Goal: Information Seeking & Learning: Learn about a topic

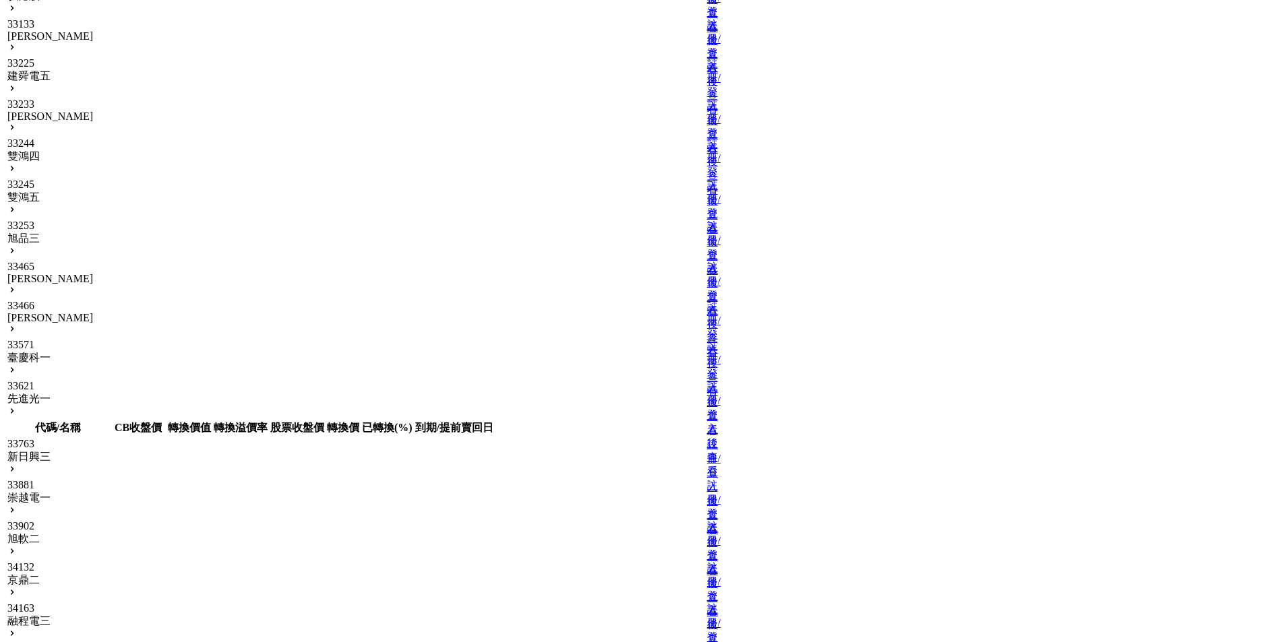
scroll to position [14416, 0]
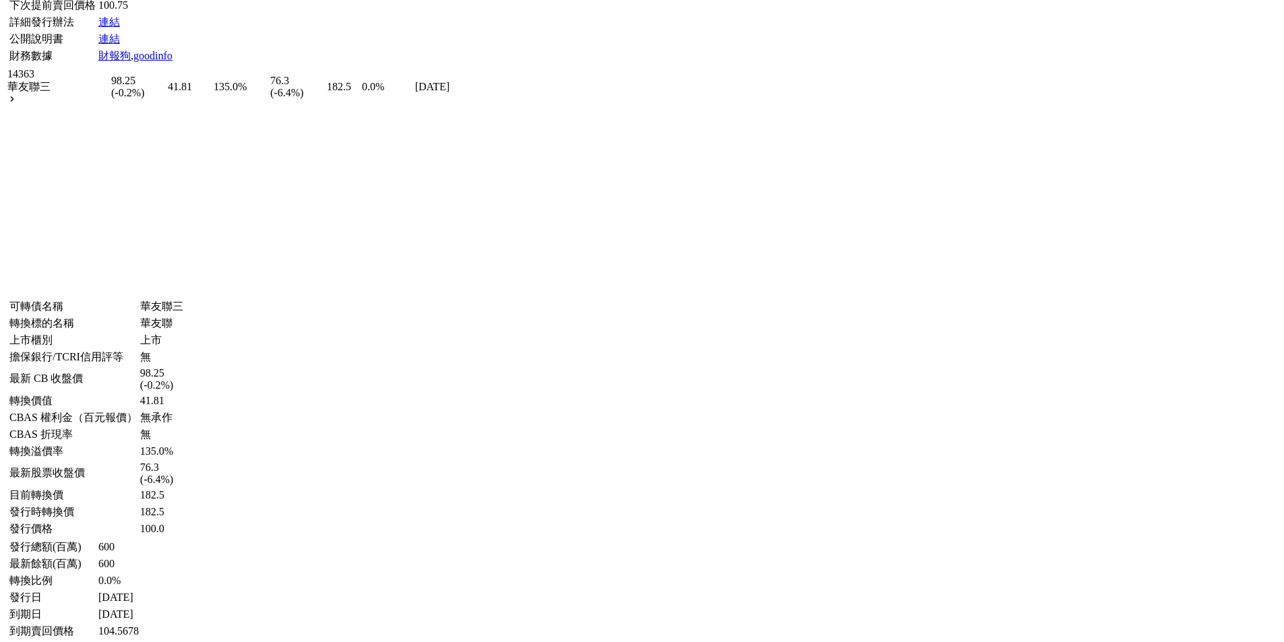
scroll to position [6732, 0]
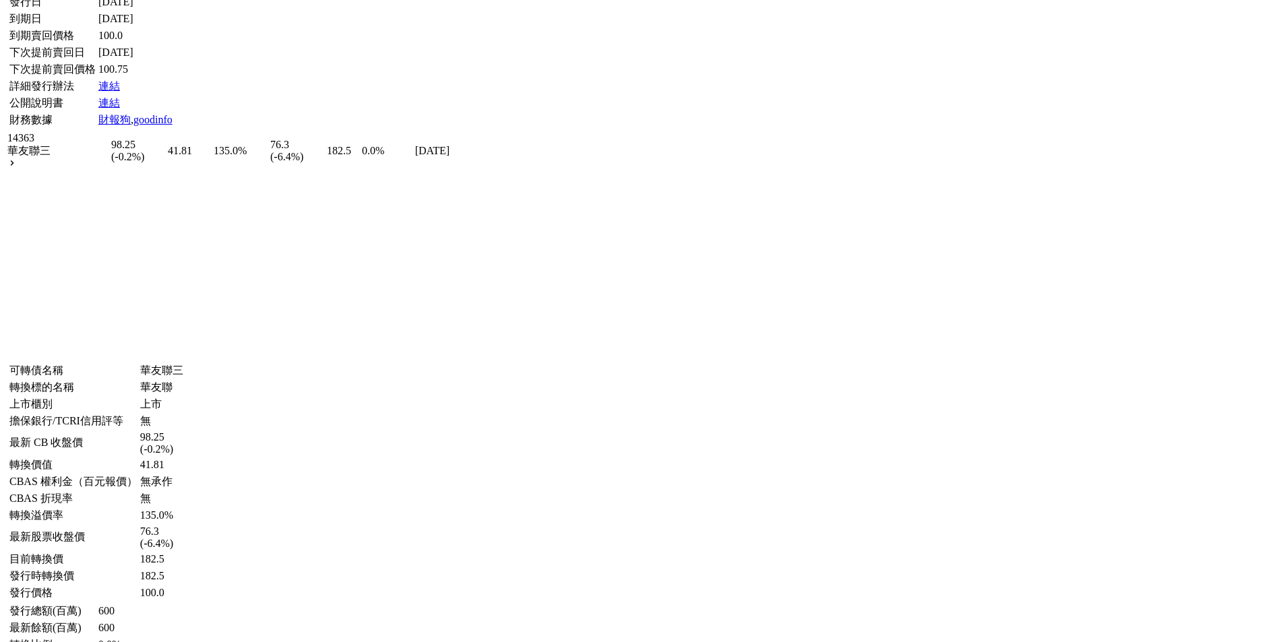
click at [99, 92] on link "連結" at bounding box center [109, 85] width 22 height 11
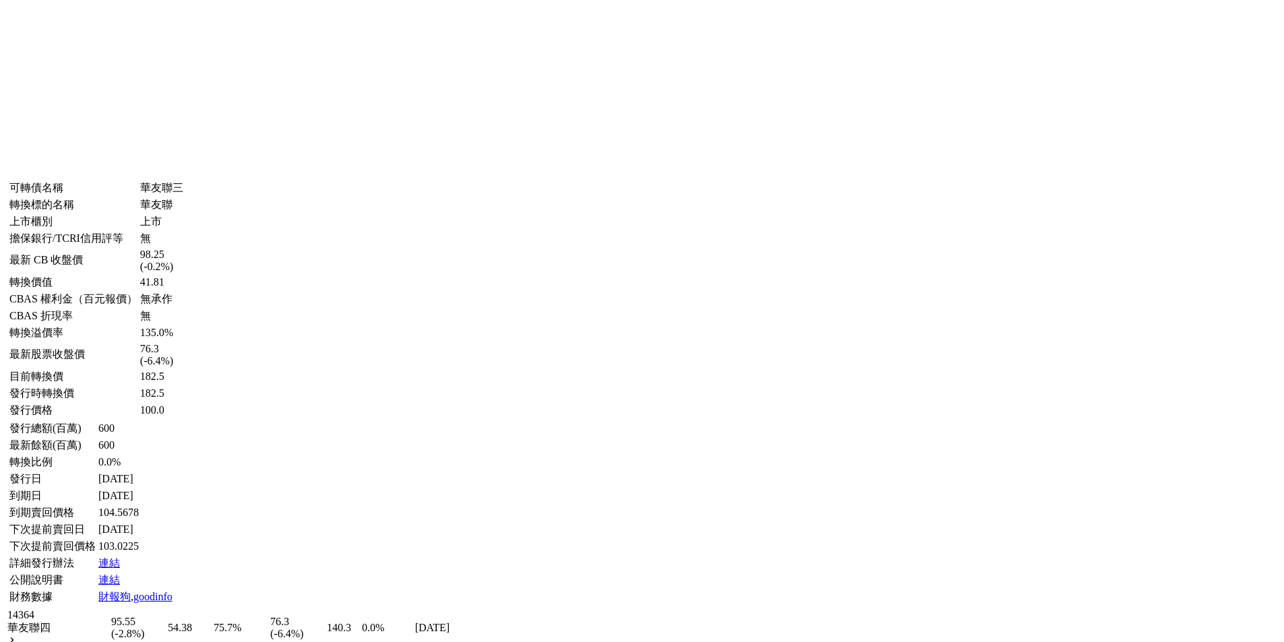
scroll to position [7002, 0]
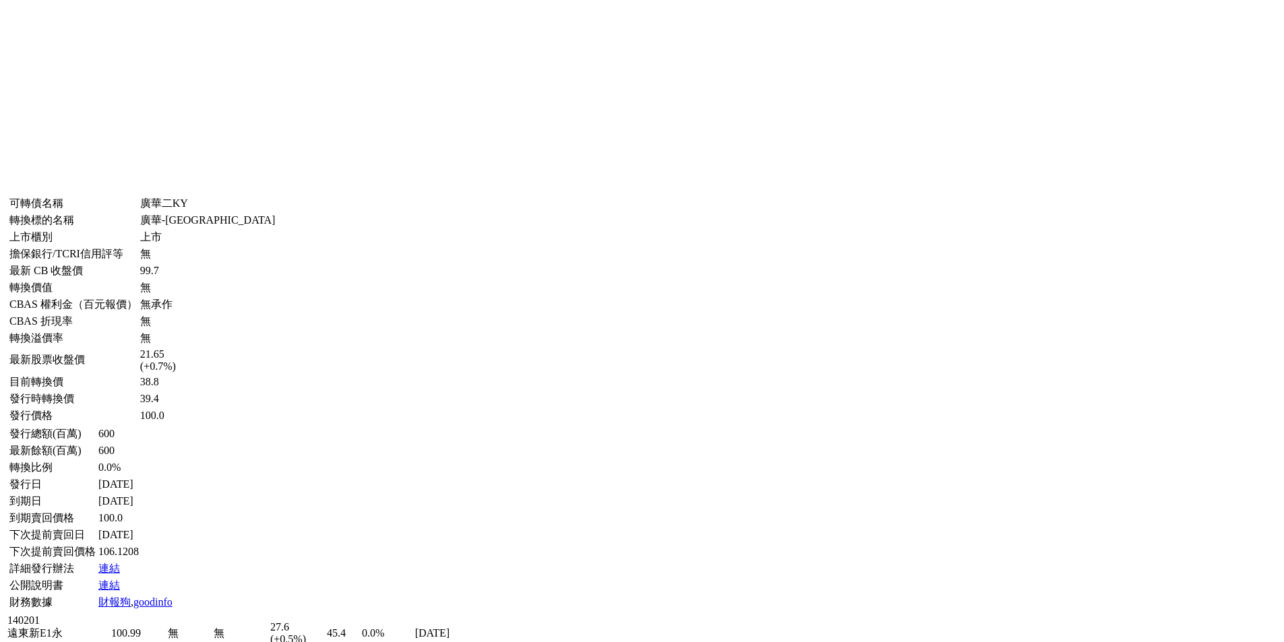
scroll to position [4103, 0]
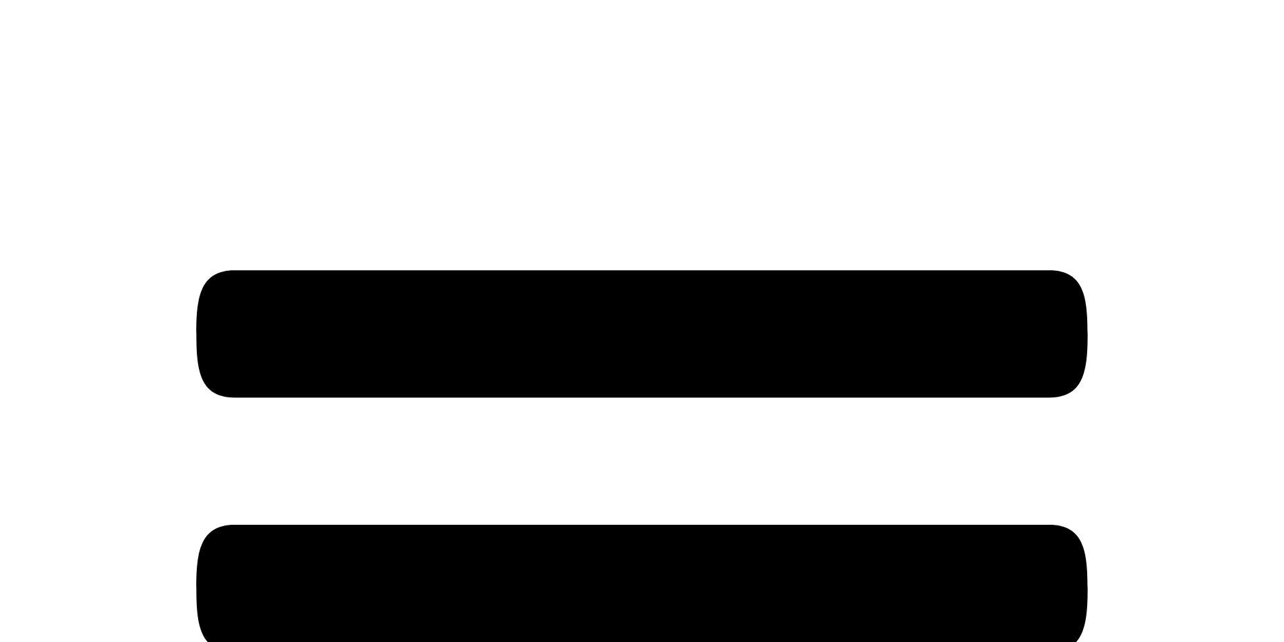
click at [644, 307] on icon at bounding box center [641, 588] width 891 height 637
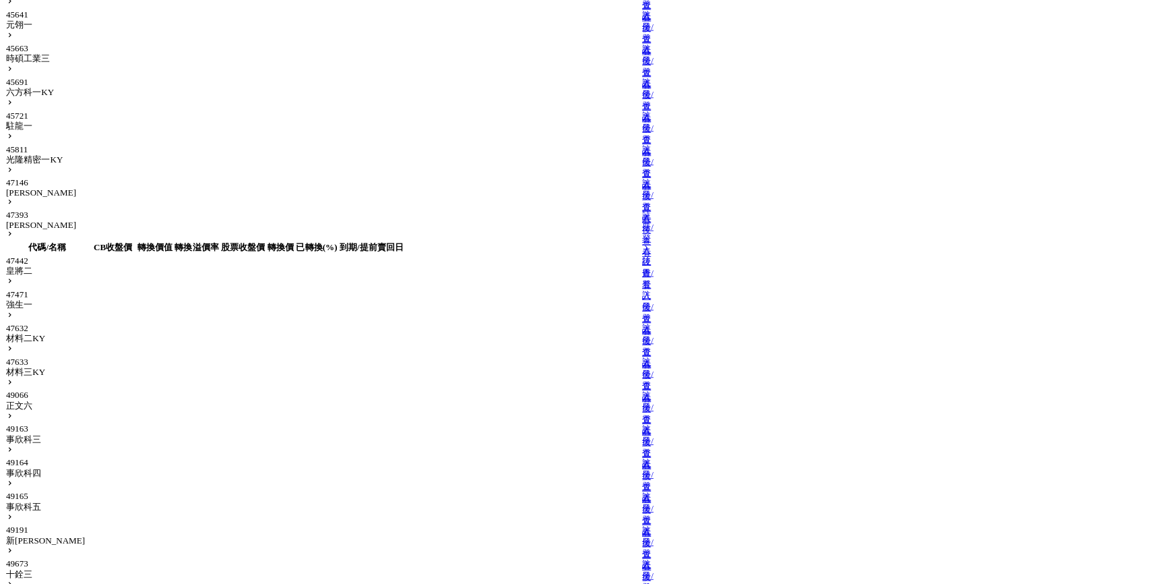
scroll to position [17456, 0]
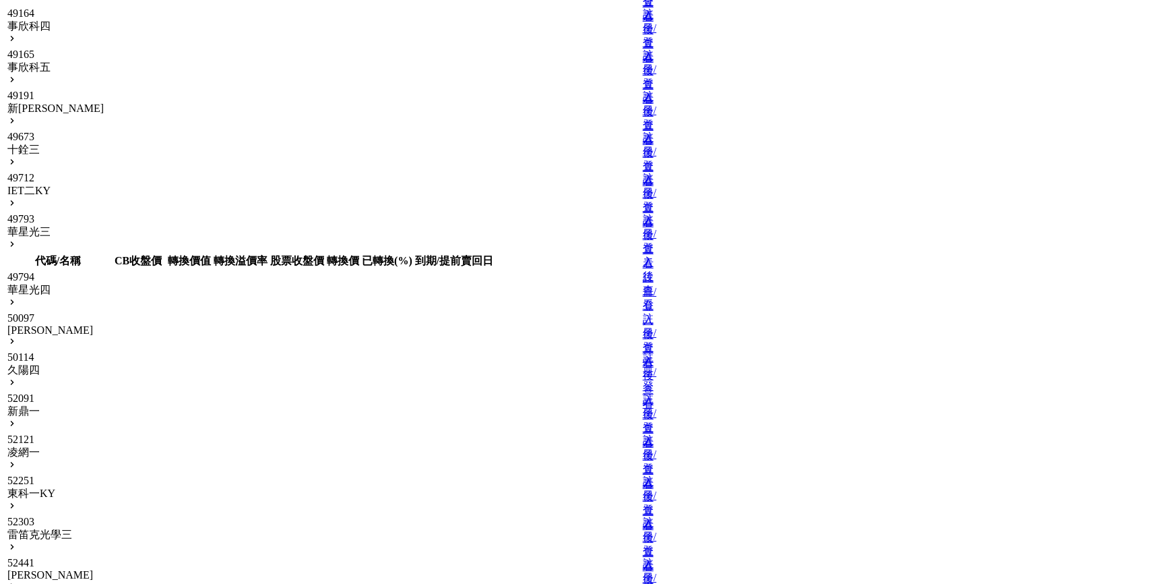
scroll to position [17885, 0]
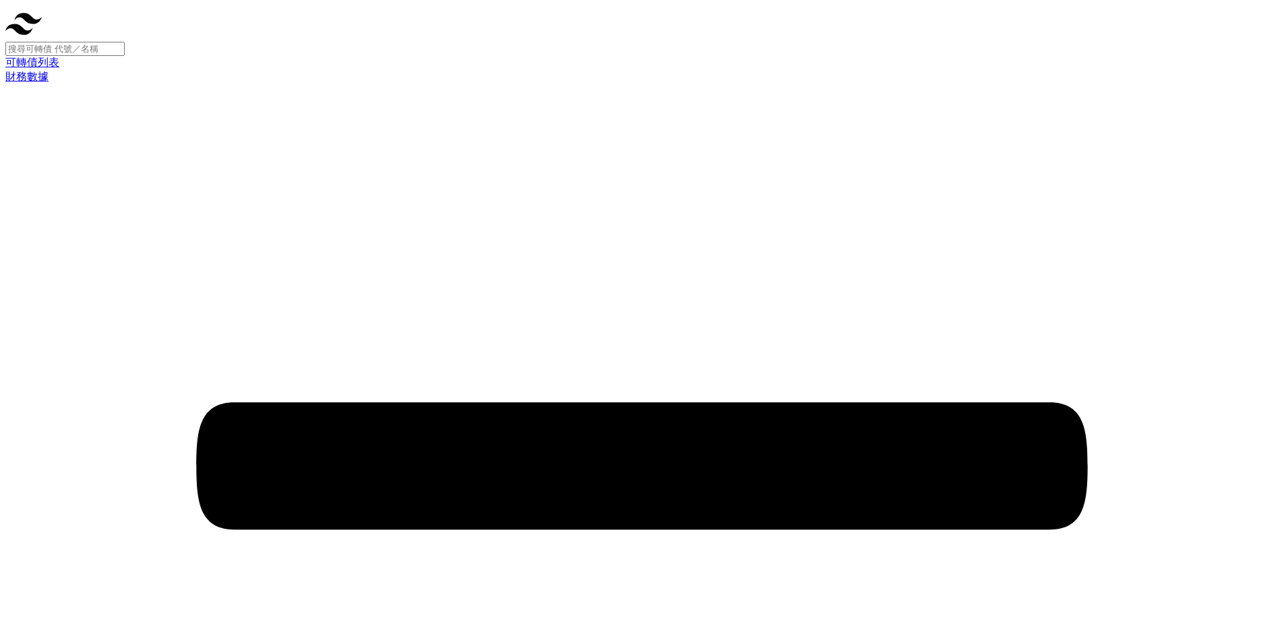
click at [16, 60] on link "可轉債列表" at bounding box center [32, 62] width 54 height 11
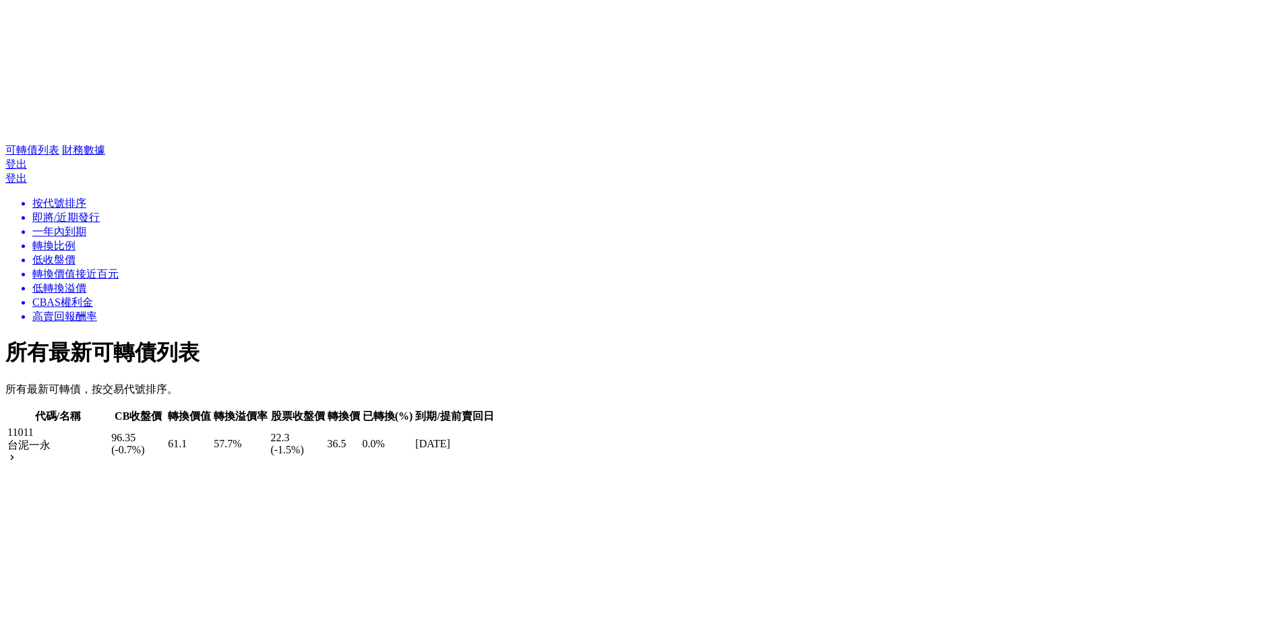
scroll to position [1348, 0]
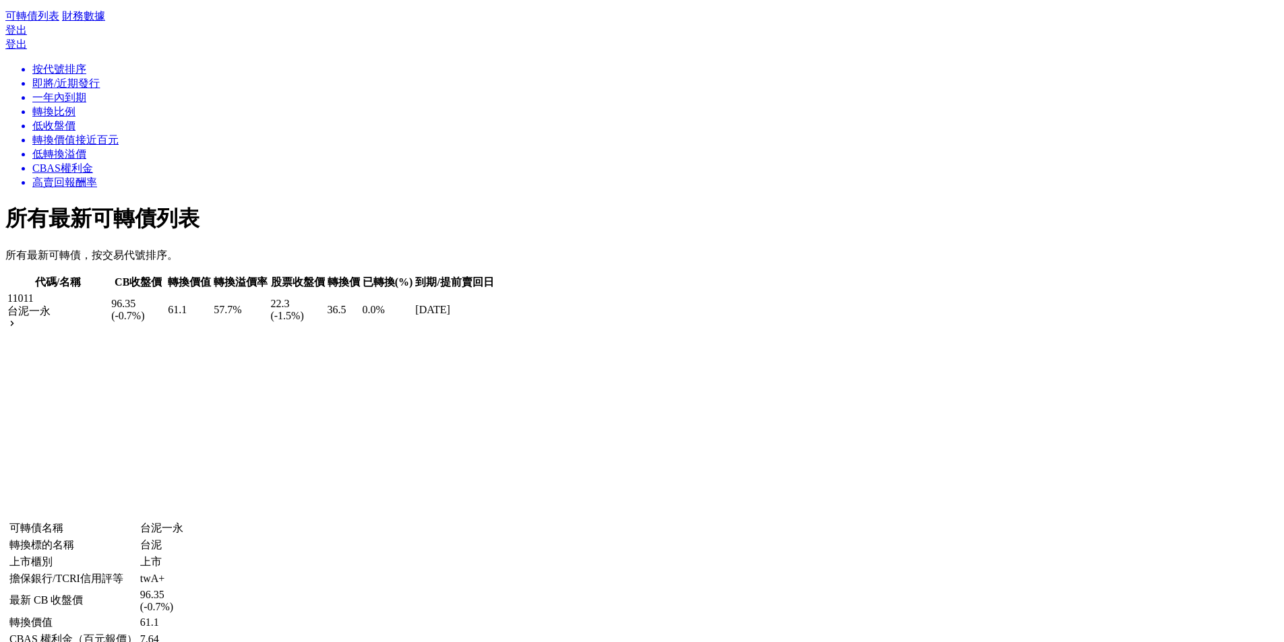
click at [65, 77] on li "按代號排序" at bounding box center [655, 70] width 1246 height 14
click at [73, 105] on li "一年內到期" at bounding box center [655, 98] width 1246 height 14
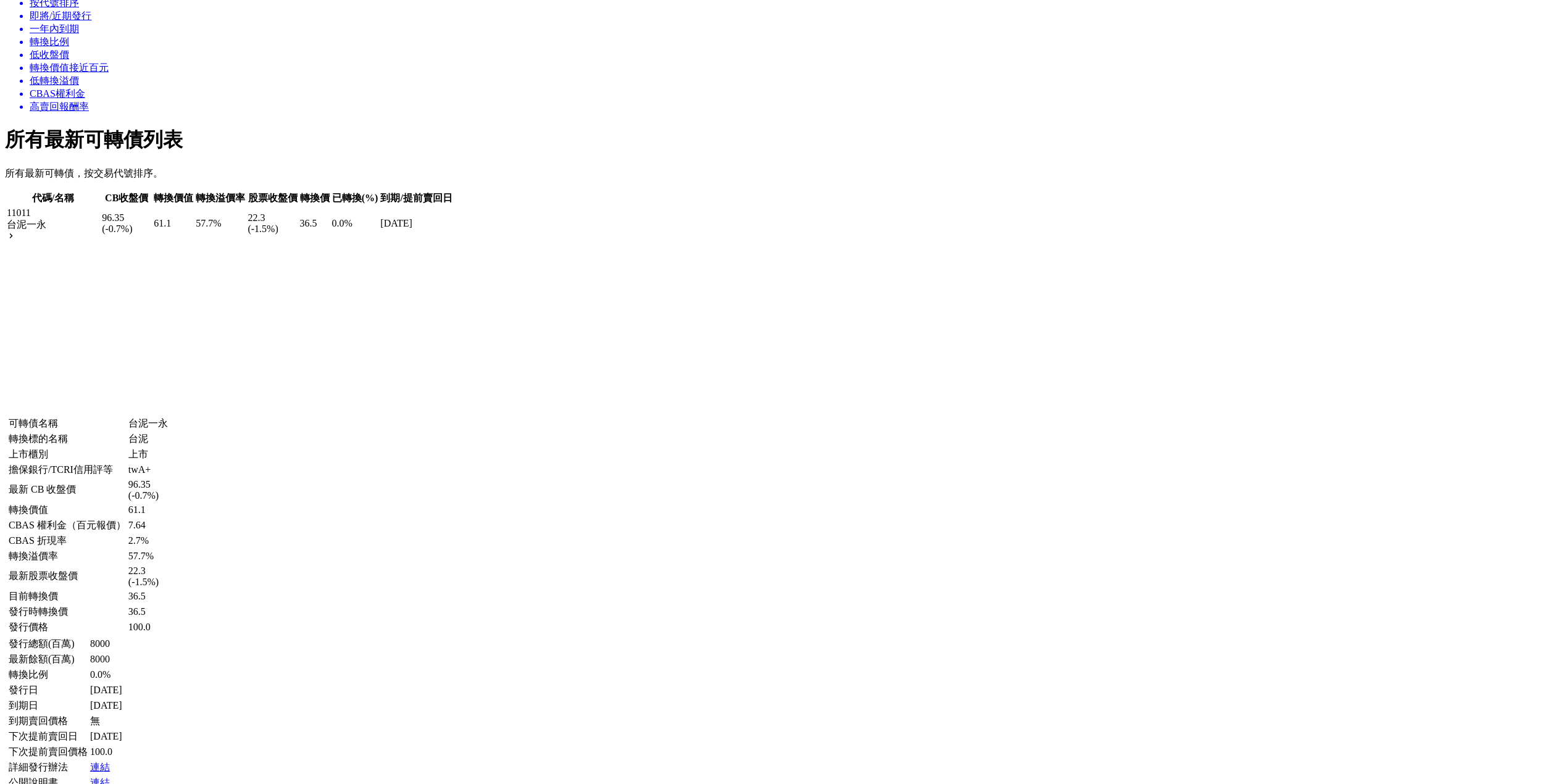
scroll to position [1852, 0]
